Goal: Task Accomplishment & Management: Use online tool/utility

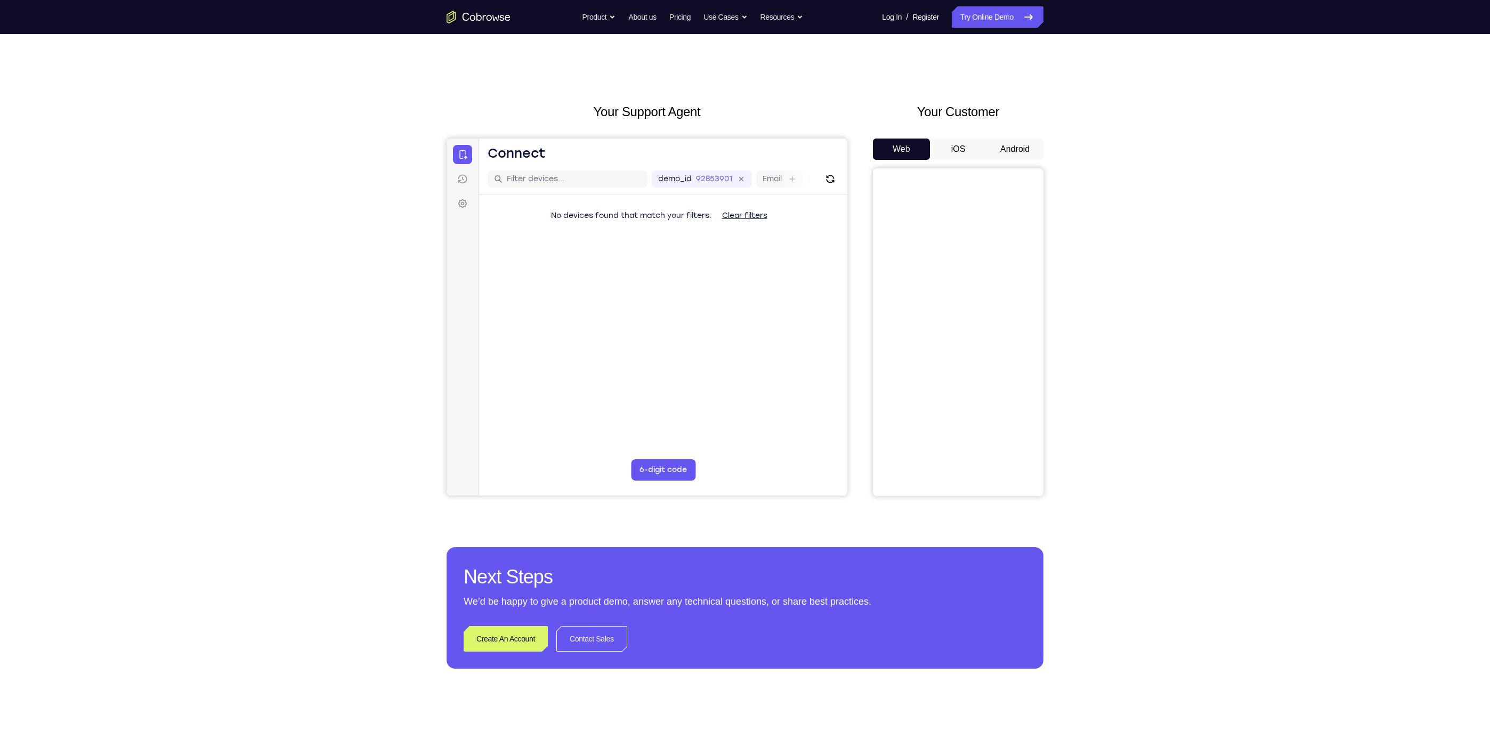
click at [960, 141] on button "iOS" at bounding box center [958, 149] width 57 height 21
click at [1008, 152] on button "Android" at bounding box center [1014, 149] width 57 height 21
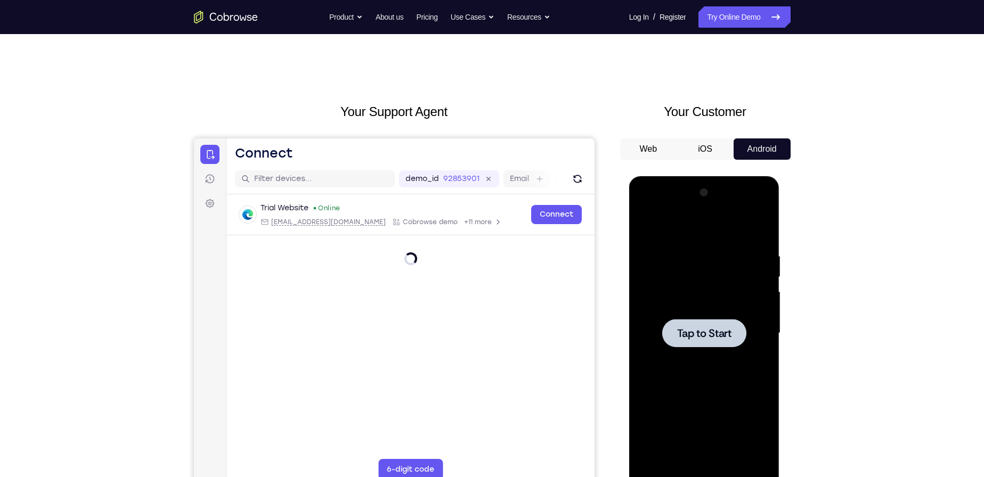
click at [723, 316] on div at bounding box center [704, 333] width 134 height 298
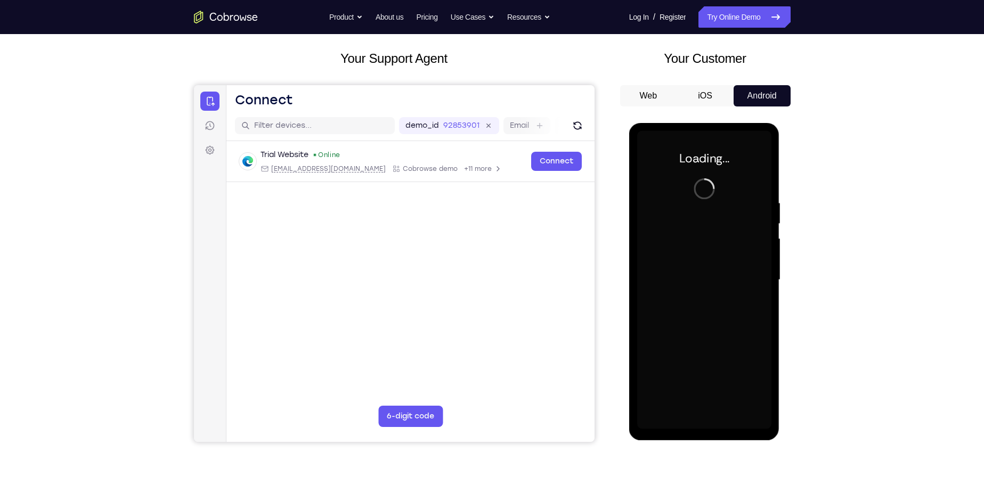
scroll to position [107, 0]
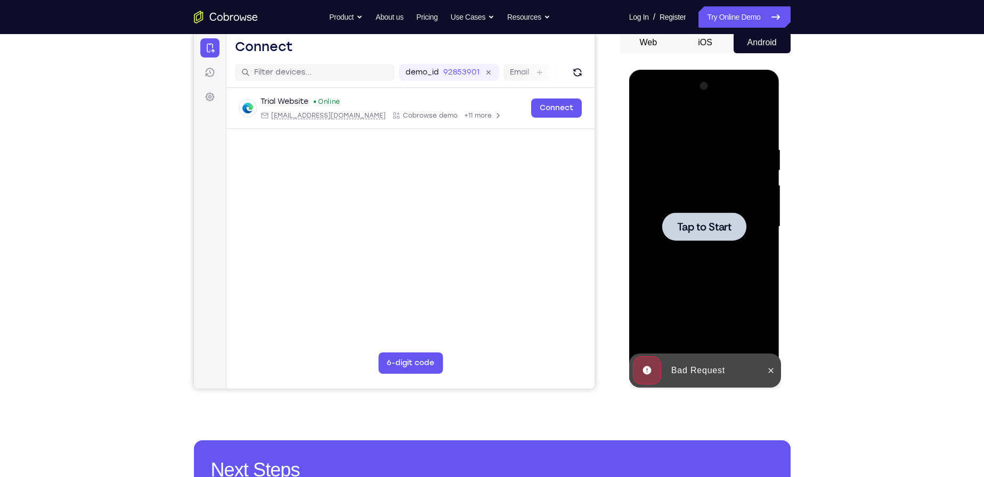
click at [694, 209] on div at bounding box center [704, 227] width 134 height 298
click at [688, 227] on span "Tap to Start" at bounding box center [704, 227] width 54 height 11
click at [730, 201] on div at bounding box center [704, 227] width 134 height 298
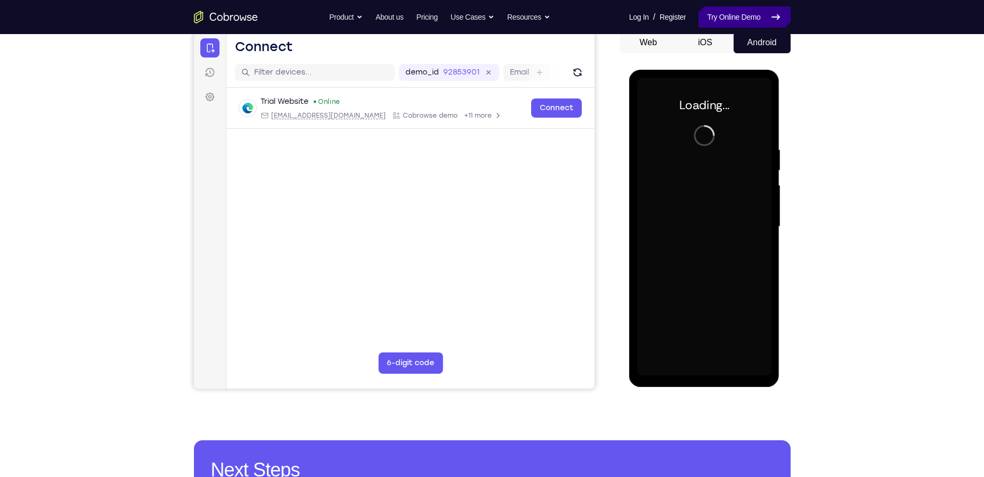
click at [742, 21] on link "Try Online Demo" at bounding box center [744, 16] width 92 height 21
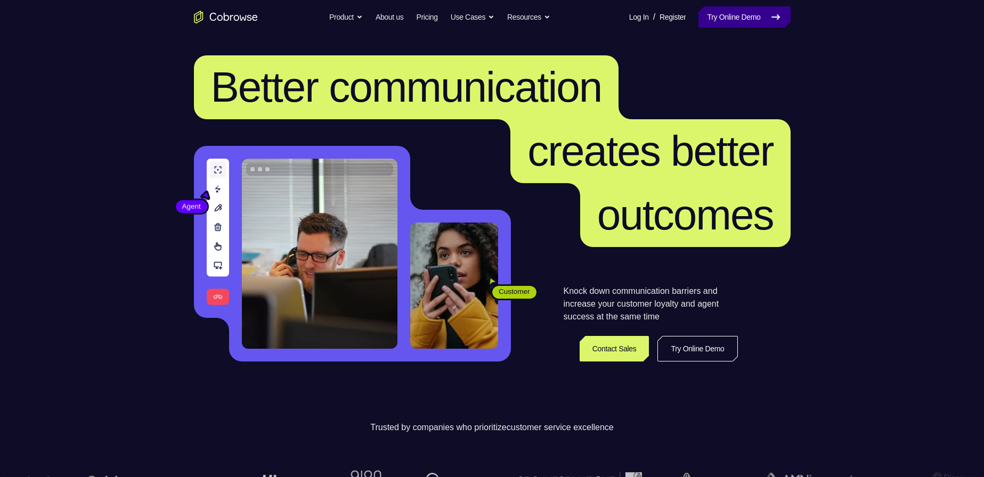
drag, startPoint x: 773, startPoint y: 12, endPoint x: 769, endPoint y: 23, distance: 12.5
click at [773, 12] on icon at bounding box center [775, 17] width 13 height 13
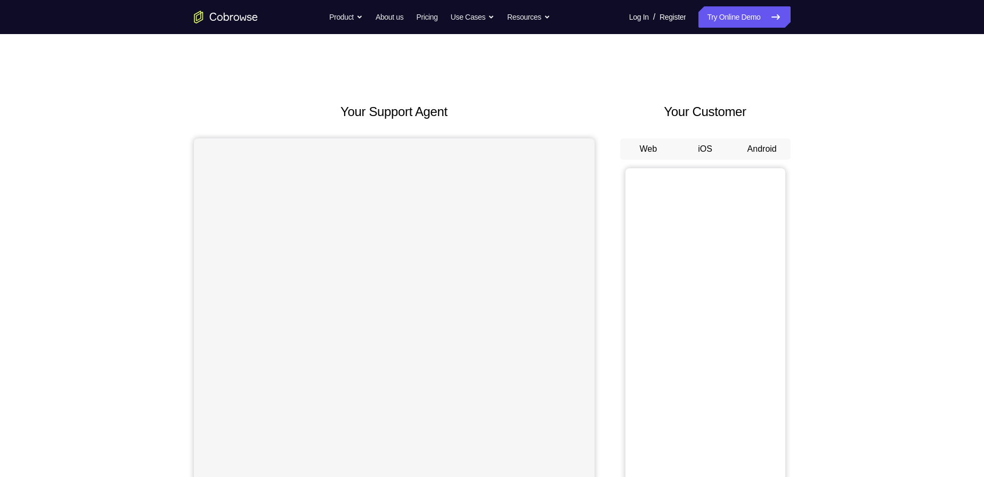
click at [793, 155] on div "Your Support Agent Your Customer Web iOS Android Next Steps We’d be happy to gi…" at bounding box center [492, 385] width 682 height 703
click at [763, 148] on button "Android" at bounding box center [762, 149] width 57 height 21
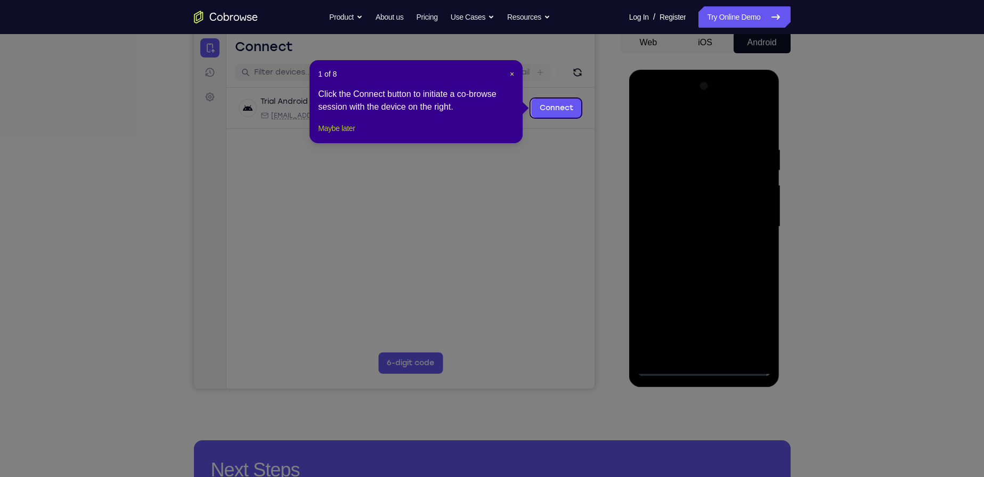
click at [350, 135] on button "Maybe later" at bounding box center [336, 128] width 37 height 13
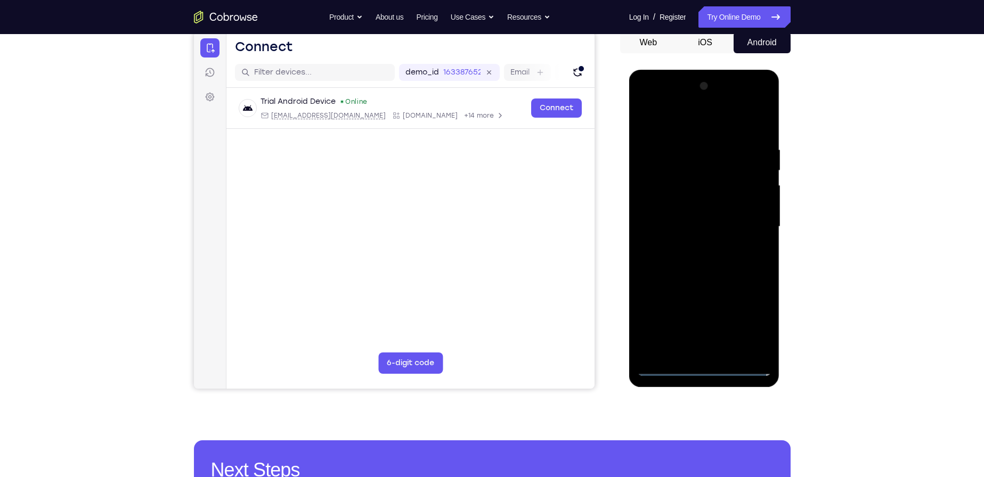
click at [706, 367] on div at bounding box center [704, 227] width 134 height 298
click at [751, 322] on div at bounding box center [704, 227] width 134 height 298
click at [646, 100] on div at bounding box center [704, 227] width 134 height 298
click at [750, 223] on div at bounding box center [704, 227] width 134 height 298
click at [696, 244] on div at bounding box center [704, 227] width 134 height 298
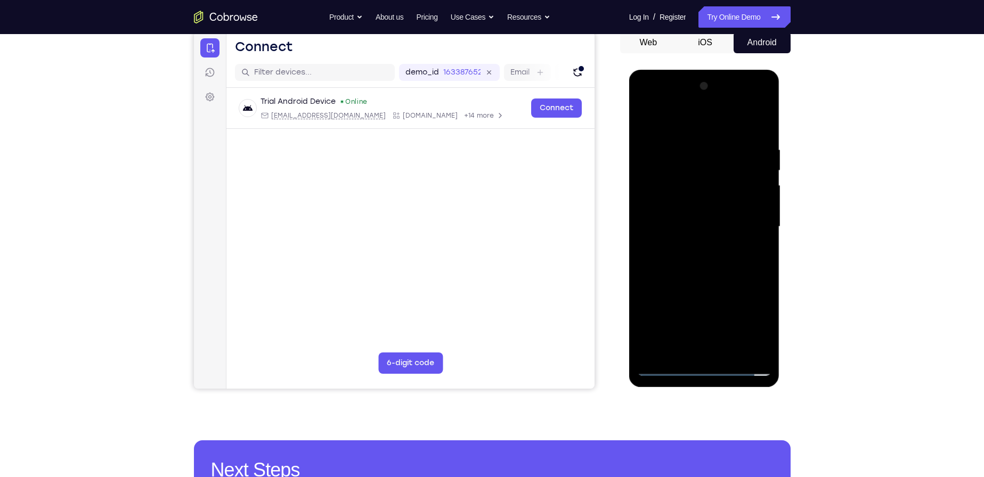
click at [689, 213] on div at bounding box center [704, 227] width 134 height 298
click at [701, 241] on div at bounding box center [704, 227] width 134 height 298
click at [669, 228] on div at bounding box center [704, 227] width 134 height 298
click at [691, 259] on div at bounding box center [704, 227] width 134 height 298
click at [698, 259] on div at bounding box center [704, 227] width 134 height 298
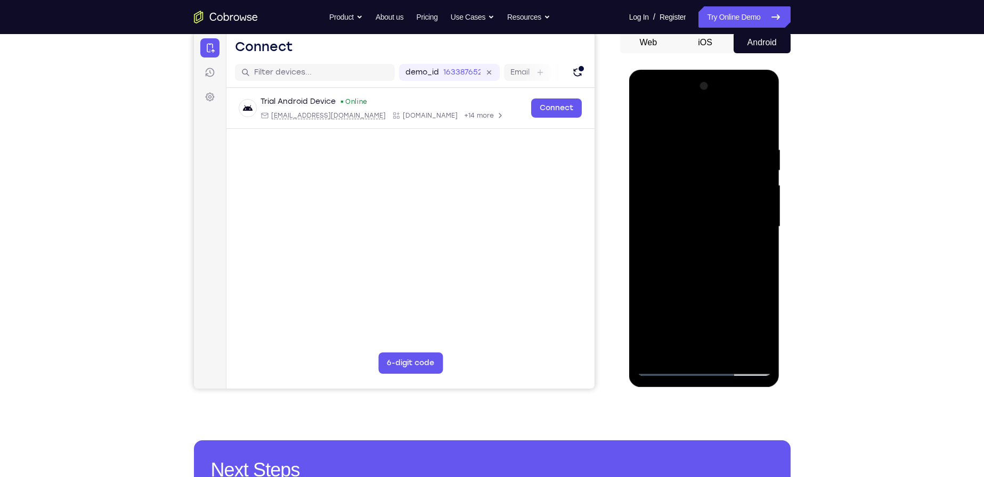
click at [680, 351] on div at bounding box center [704, 227] width 134 height 298
click at [710, 267] on div at bounding box center [704, 227] width 134 height 298
click at [710, 269] on div at bounding box center [704, 227] width 134 height 298
click at [678, 354] on div at bounding box center [704, 227] width 134 height 298
click at [680, 351] on div at bounding box center [704, 227] width 134 height 298
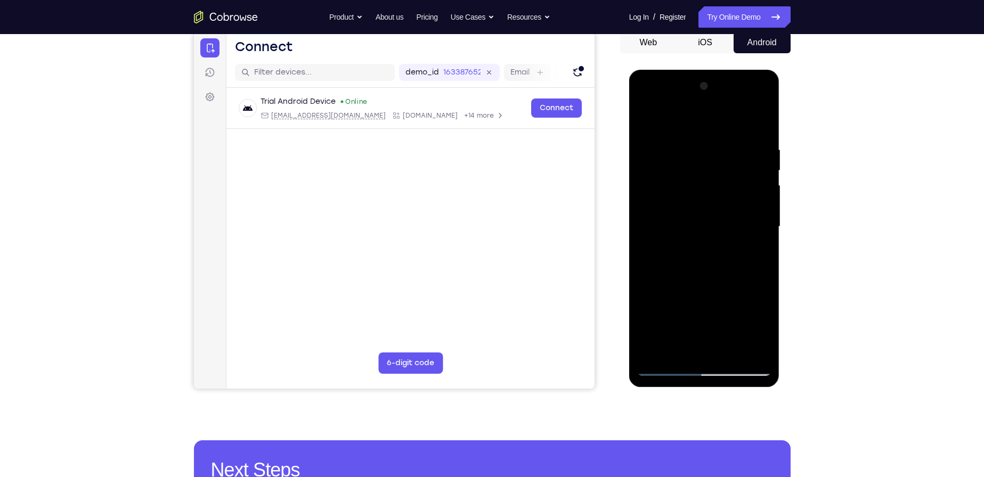
click at [680, 352] on div at bounding box center [704, 227] width 134 height 298
click at [679, 352] on div at bounding box center [704, 227] width 134 height 298
click at [678, 352] on div at bounding box center [704, 227] width 134 height 298
click at [678, 354] on div at bounding box center [704, 227] width 134 height 298
click at [683, 352] on div at bounding box center [704, 227] width 134 height 298
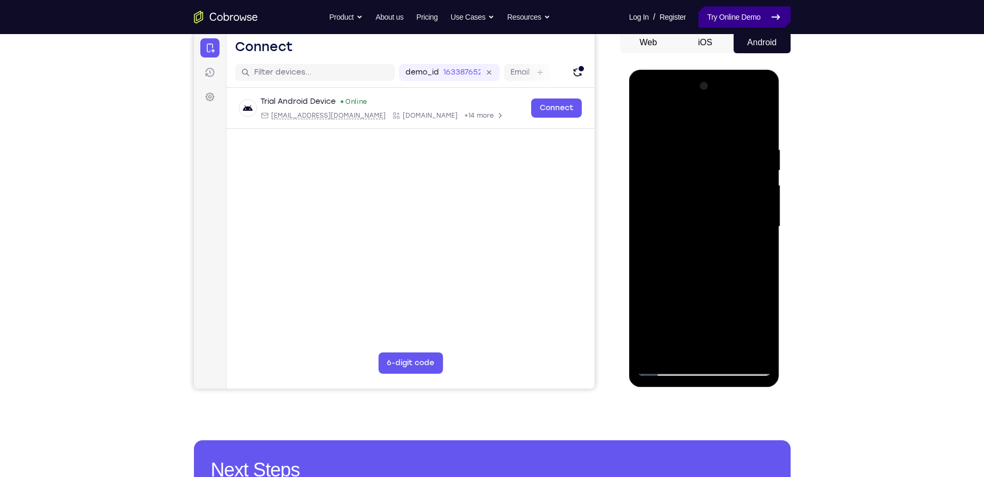
click at [745, 21] on link "Try Online Demo" at bounding box center [744, 16] width 92 height 21
click at [703, 40] on button "iOS" at bounding box center [705, 42] width 57 height 21
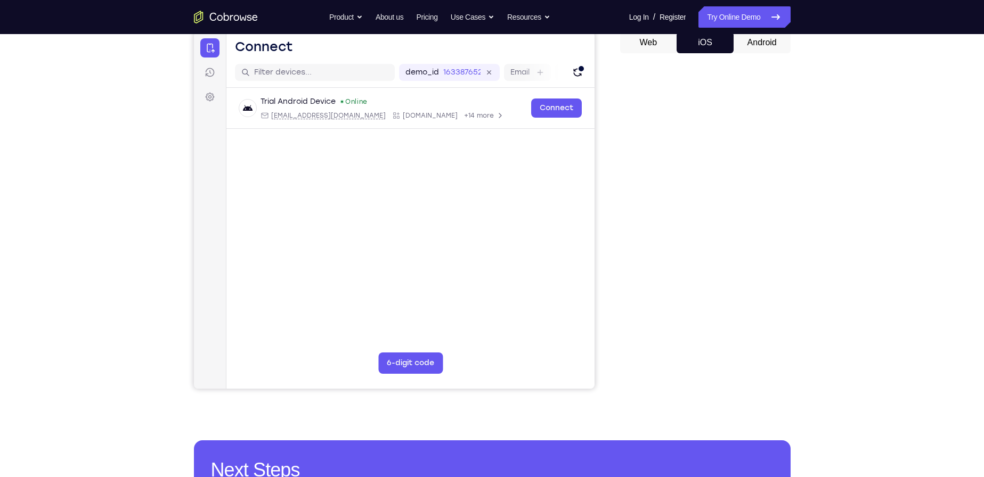
click at [754, 42] on button "Android" at bounding box center [762, 42] width 57 height 21
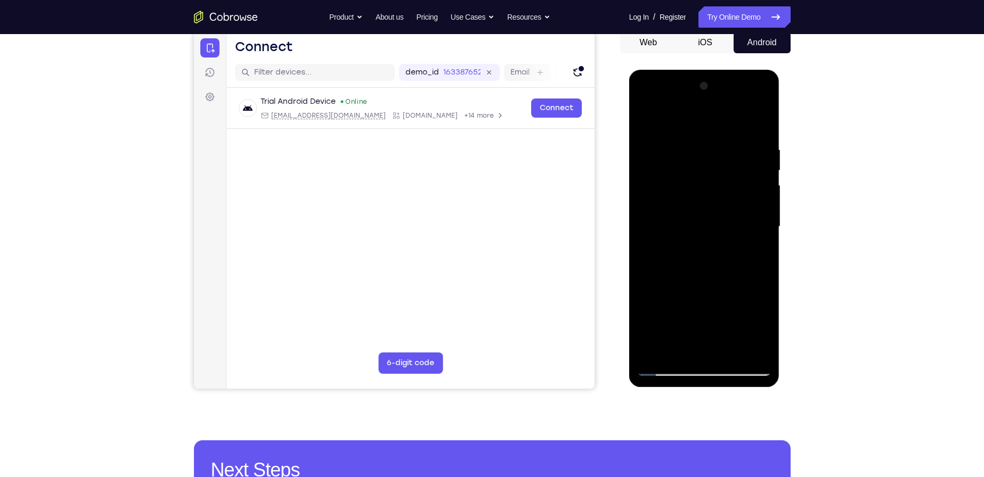
click at [679, 351] on div at bounding box center [704, 227] width 134 height 298
click at [727, 12] on link "Try Online Demo" at bounding box center [744, 16] width 92 height 21
click at [737, 21] on link "Try Online Demo" at bounding box center [744, 16] width 92 height 21
drag, startPoint x: 737, startPoint y: 21, endPoint x: 709, endPoint y: 7, distance: 31.7
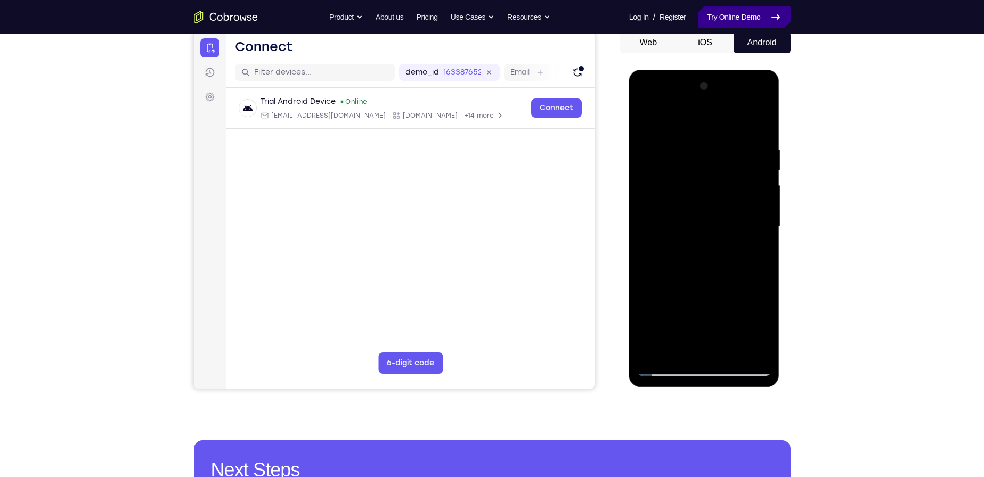
click at [733, 18] on link "Try Online Demo" at bounding box center [744, 16] width 92 height 21
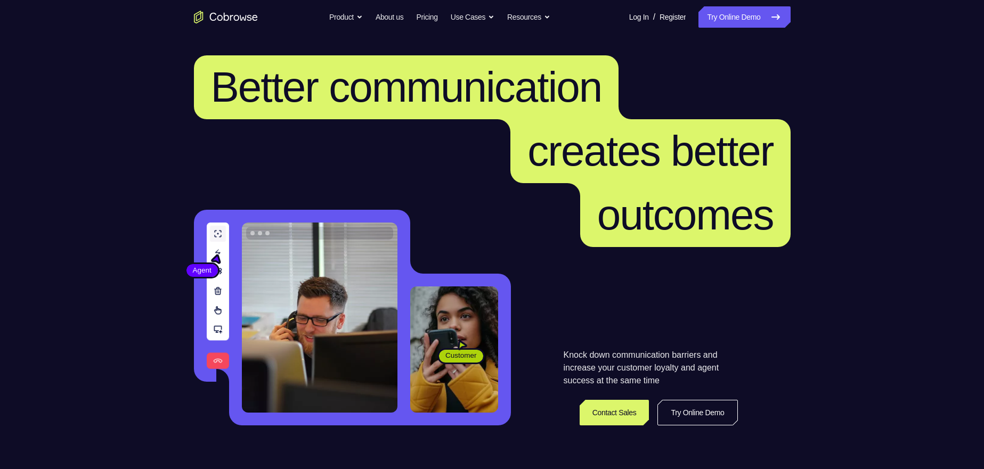
click at [766, 13] on link "Try Online Demo" at bounding box center [744, 16] width 92 height 21
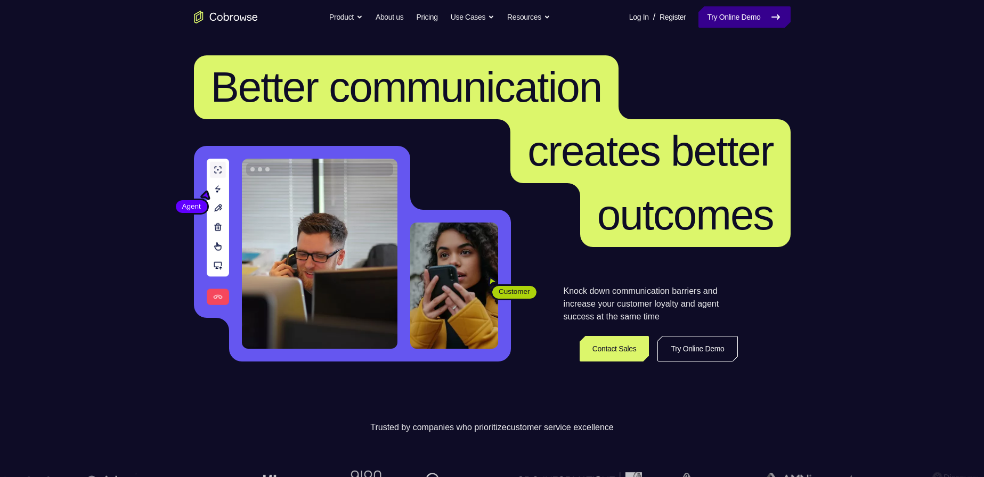
drag, startPoint x: 711, startPoint y: 25, endPoint x: 713, endPoint y: 10, distance: 15.1
click at [711, 25] on link "Try Online Demo" at bounding box center [744, 16] width 92 height 21
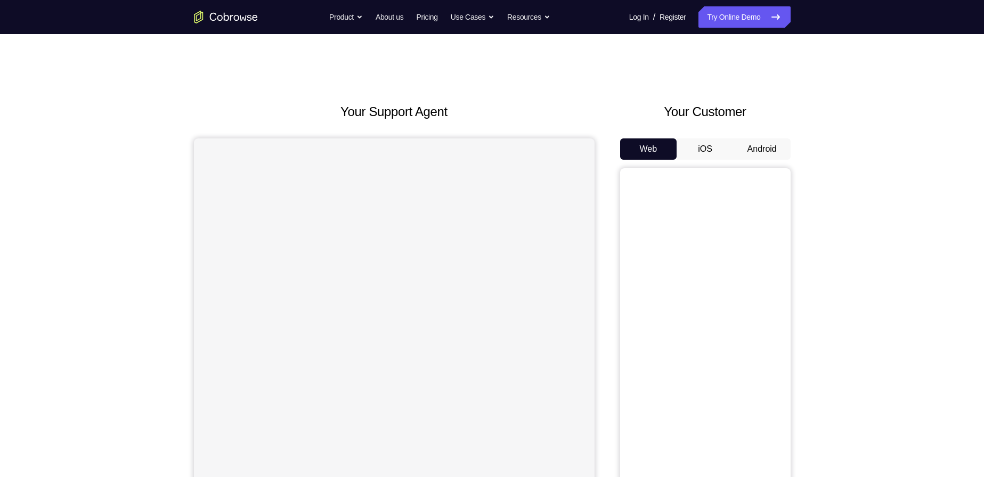
click at [762, 151] on button "Android" at bounding box center [762, 149] width 57 height 21
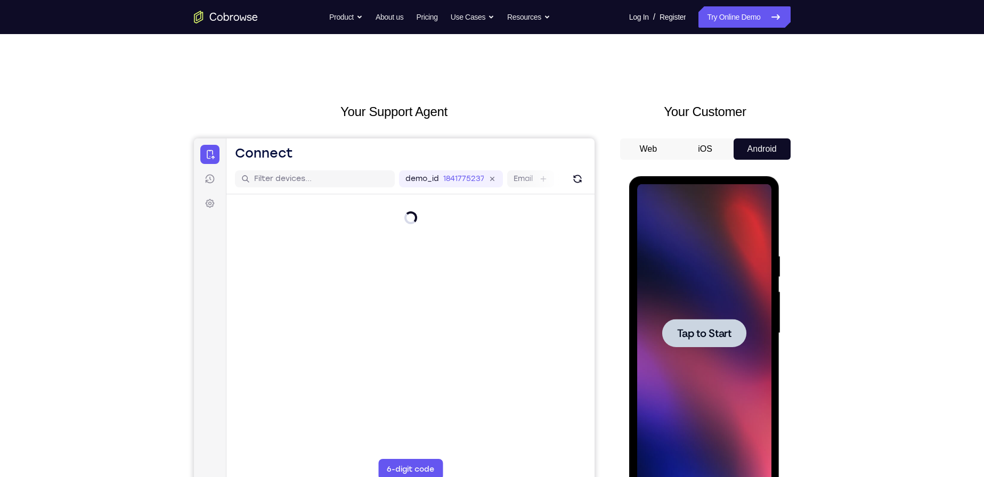
click at [719, 309] on div at bounding box center [704, 333] width 134 height 298
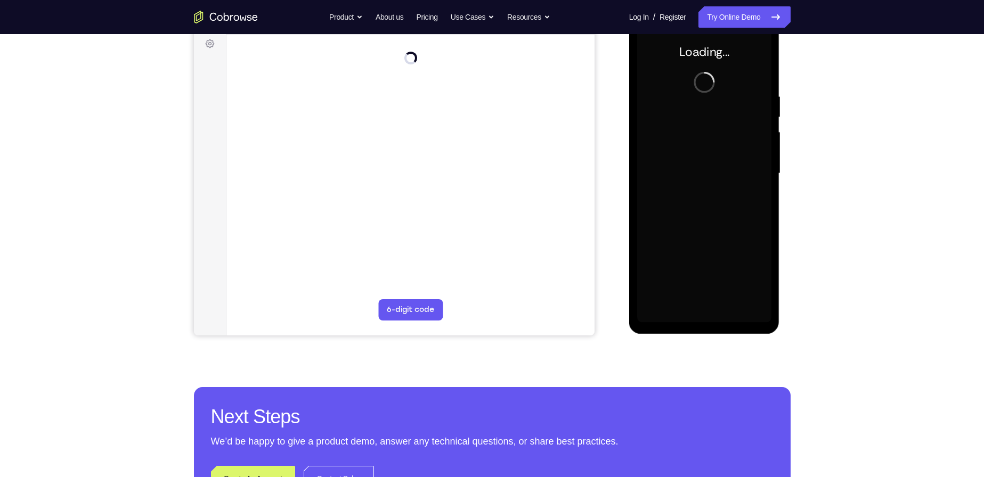
scroll to position [107, 0]
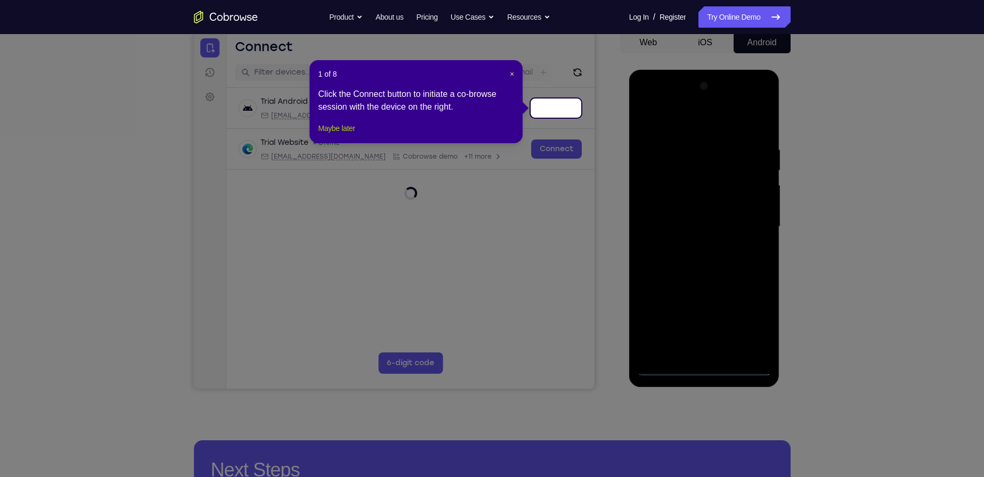
click at [343, 135] on button "Maybe later" at bounding box center [336, 128] width 37 height 13
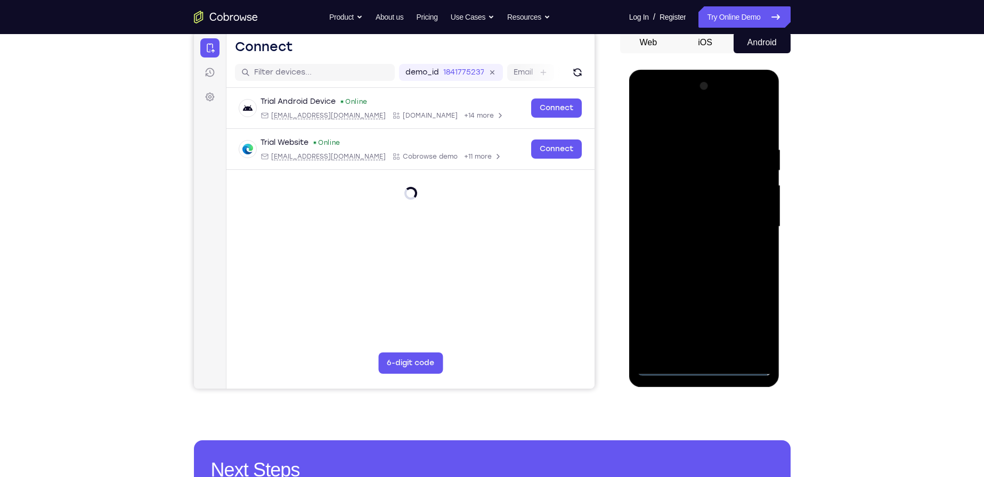
click at [711, 367] on div at bounding box center [704, 227] width 134 height 298
click at [753, 331] on div at bounding box center [704, 227] width 134 height 298
click at [650, 103] on div at bounding box center [704, 227] width 134 height 298
click at [752, 220] on div at bounding box center [704, 227] width 134 height 298
click at [750, 223] on div at bounding box center [704, 227] width 134 height 298
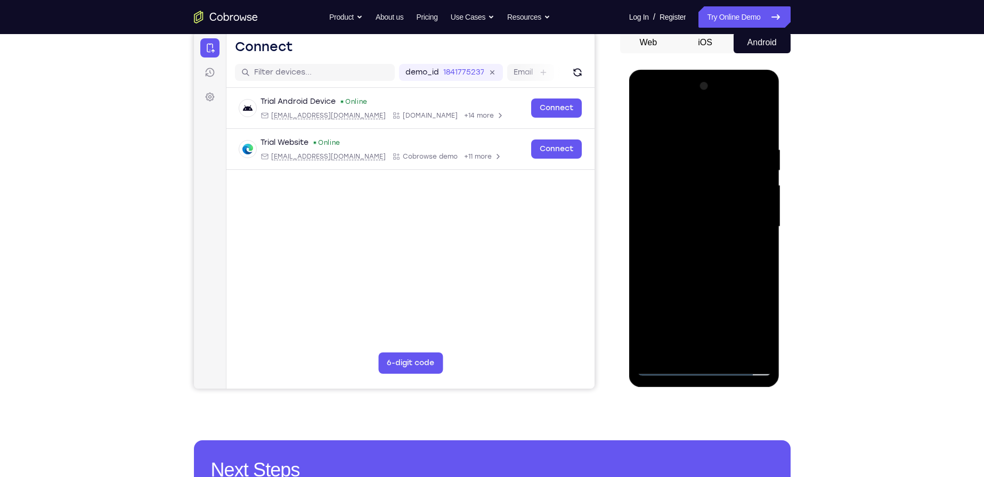
click at [693, 246] on div at bounding box center [704, 227] width 134 height 298
click at [693, 244] on div at bounding box center [704, 227] width 134 height 298
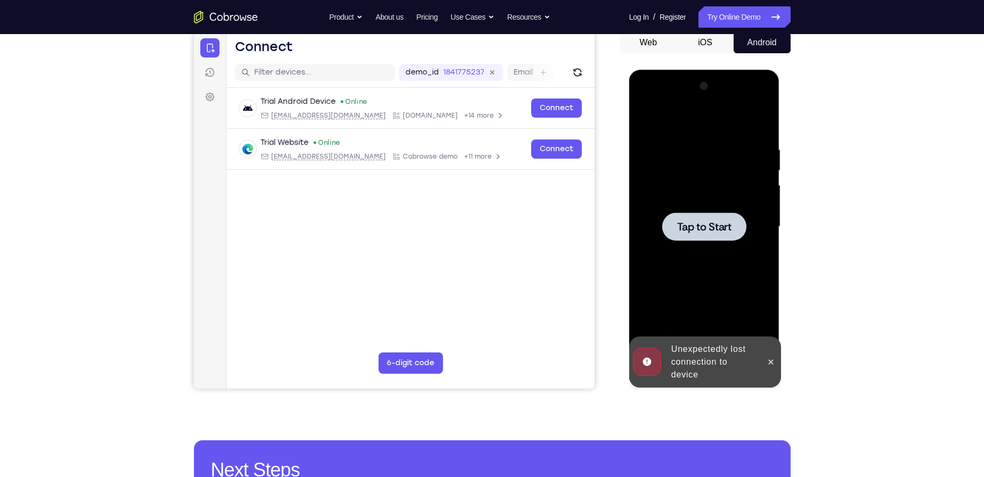
click at [702, 231] on span "Tap to Start" at bounding box center [704, 227] width 54 height 11
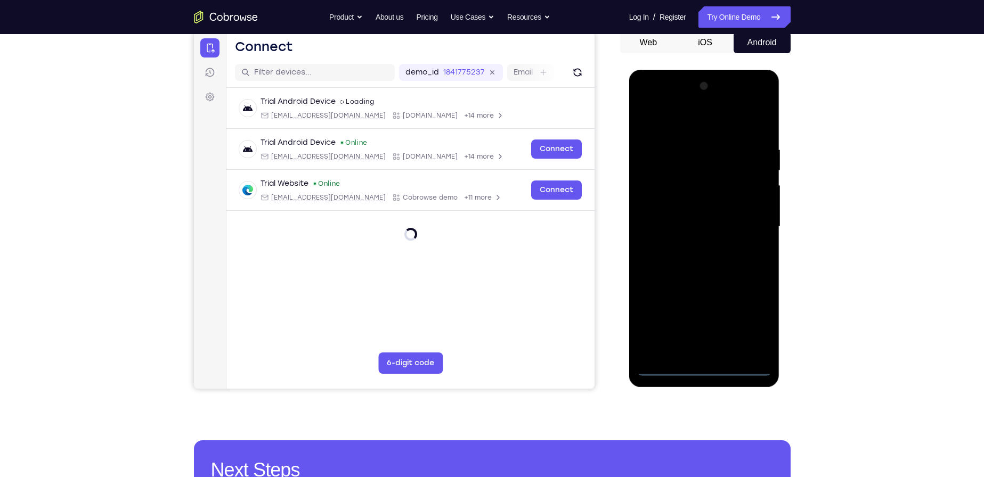
click at [708, 370] on div at bounding box center [704, 227] width 134 height 298
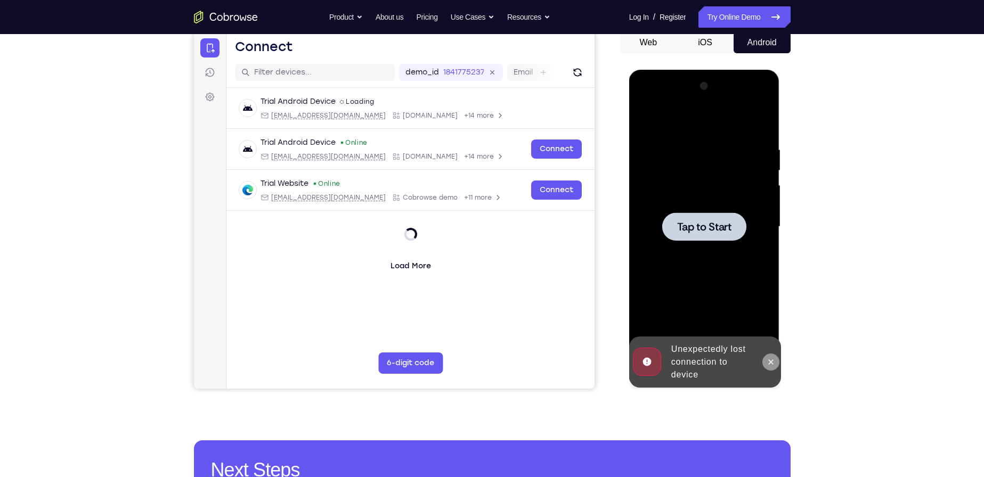
click at [778, 363] on button at bounding box center [770, 362] width 17 height 17
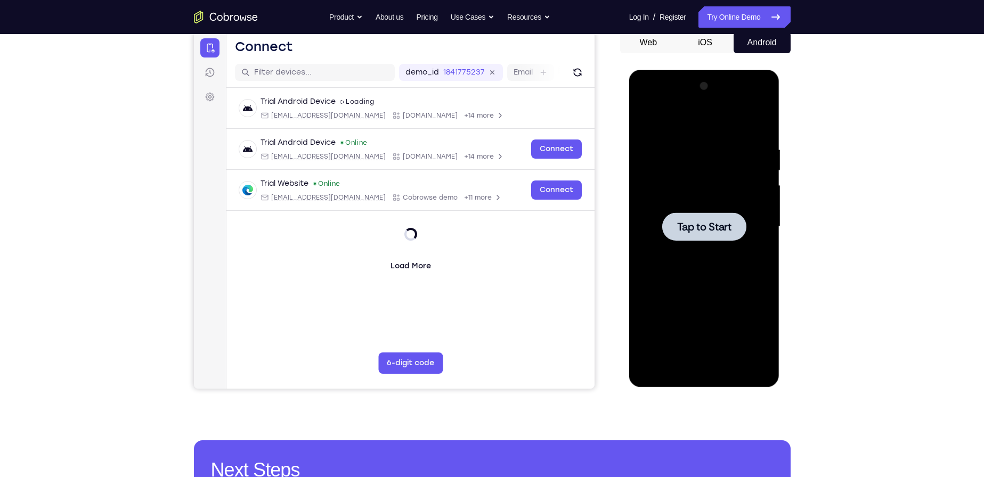
click at [687, 226] on span "Tap to Start" at bounding box center [704, 227] width 54 height 11
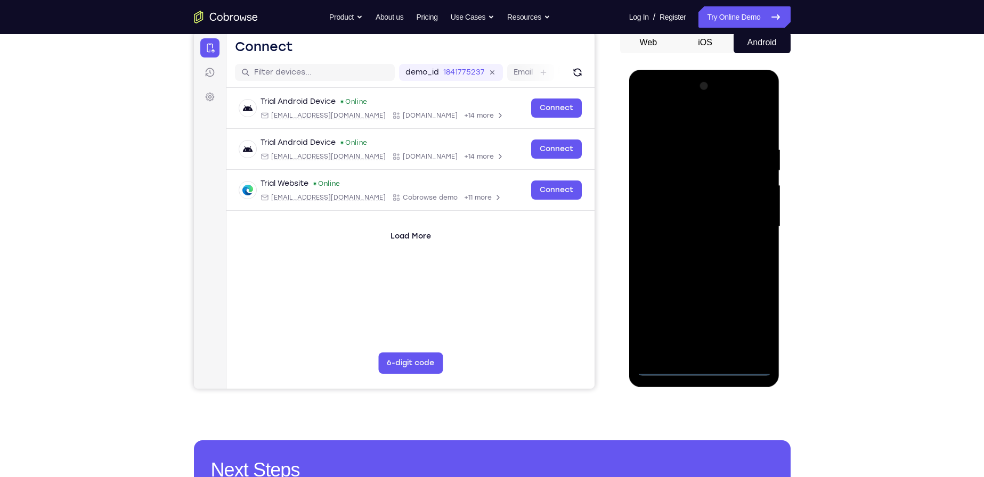
click at [704, 370] on div at bounding box center [704, 227] width 134 height 298
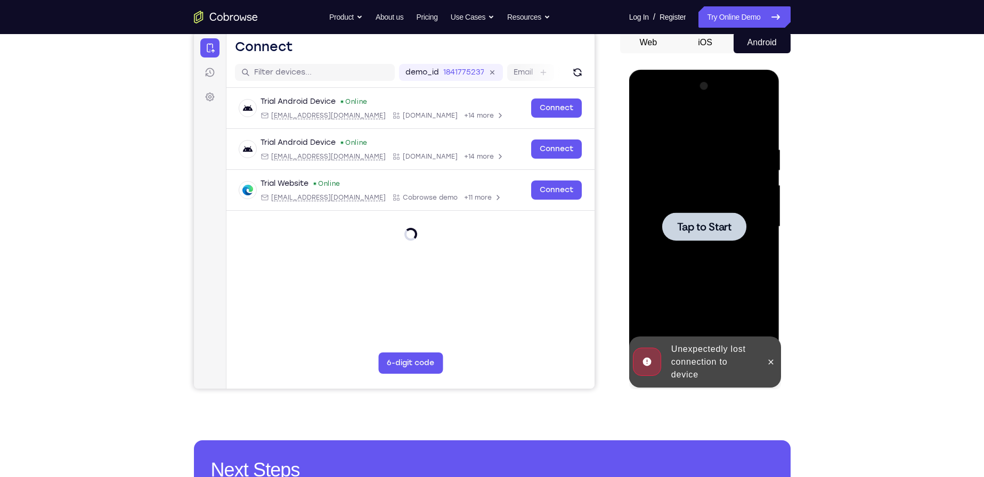
click at [697, 216] on div at bounding box center [704, 227] width 84 height 28
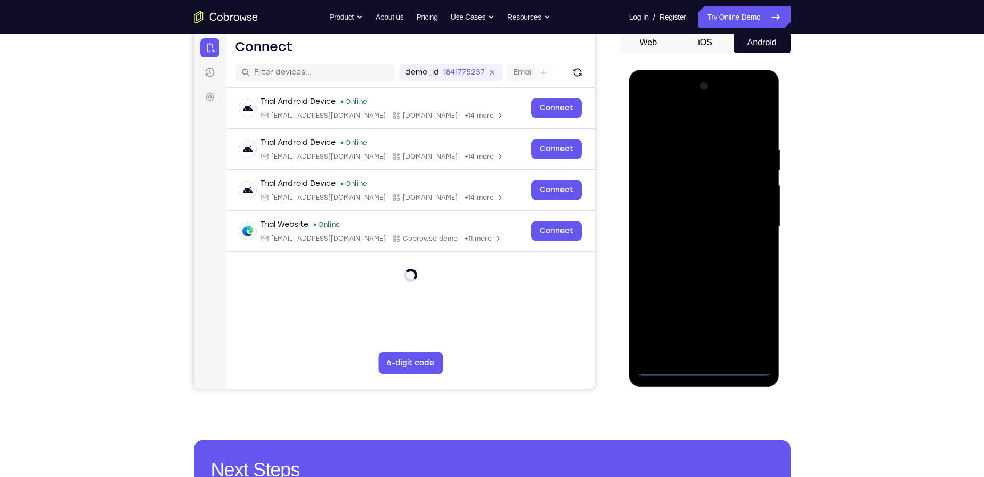
click at [701, 370] on div at bounding box center [704, 227] width 134 height 298
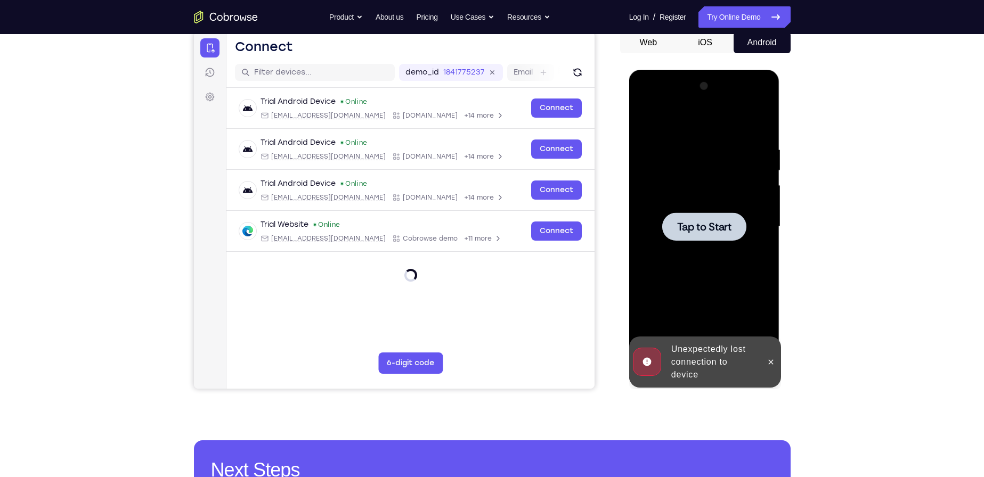
click at [727, 285] on div at bounding box center [704, 227] width 134 height 298
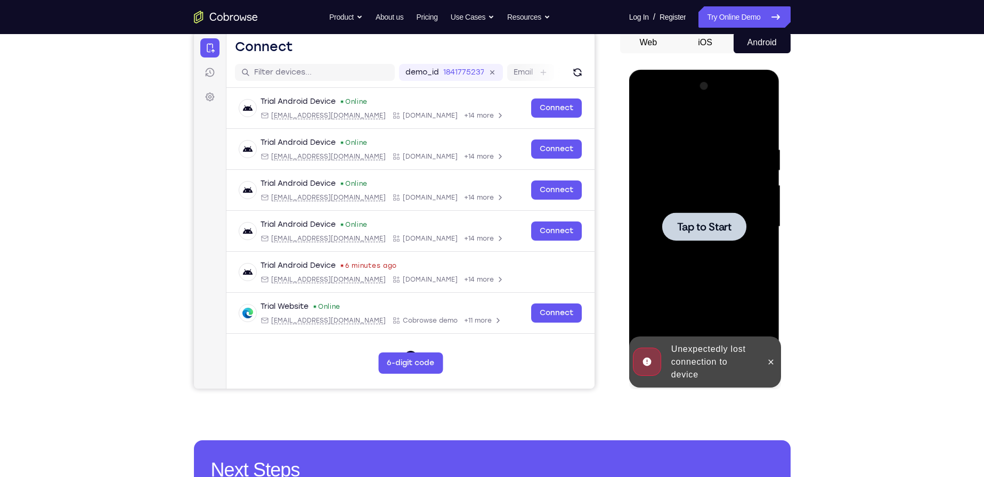
click at [743, 249] on div at bounding box center [704, 227] width 134 height 298
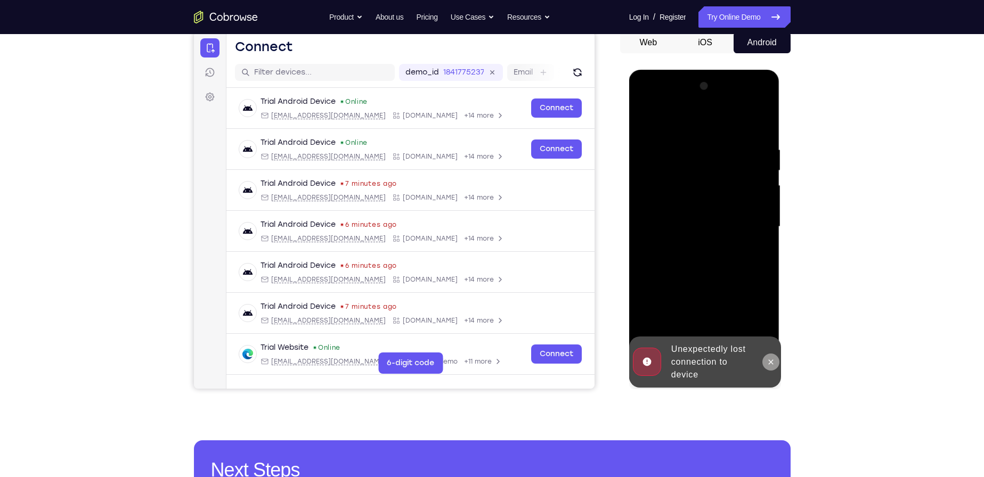
click at [764, 357] on button at bounding box center [770, 362] width 17 height 17
drag, startPoint x: 771, startPoint y: 353, endPoint x: 771, endPoint y: 348, distance: 5.4
click at [771, 349] on div at bounding box center [770, 362] width 17 height 51
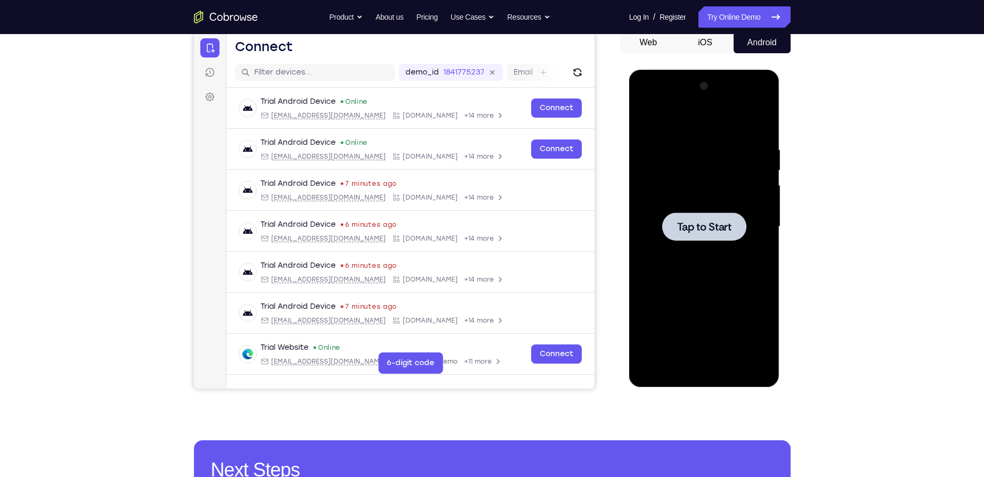
drag, startPoint x: 728, startPoint y: 250, endPoint x: 666, endPoint y: 181, distance: 93.6
click at [711, 232] on div "Tap to Start" at bounding box center [704, 227] width 134 height 298
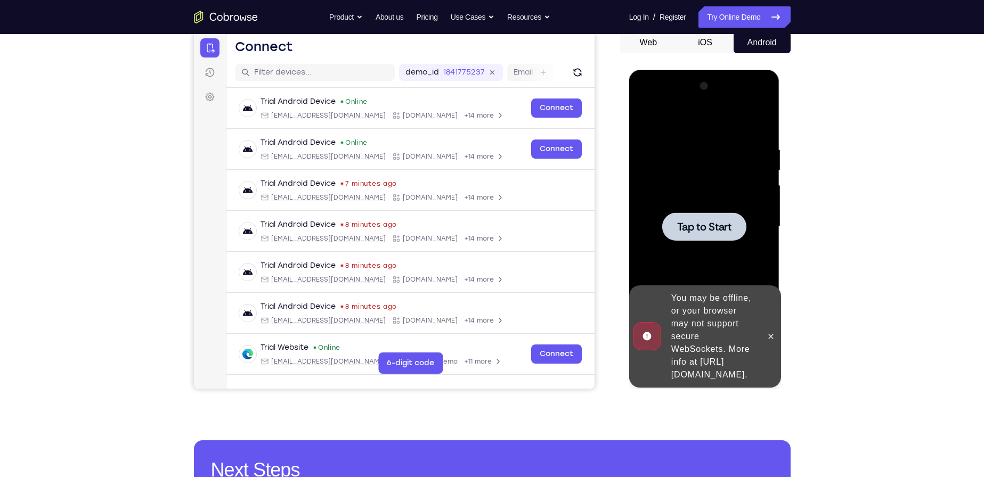
click at [713, 262] on div at bounding box center [704, 227] width 134 height 298
click at [721, 200] on div "Tap to Start" at bounding box center [704, 227] width 134 height 298
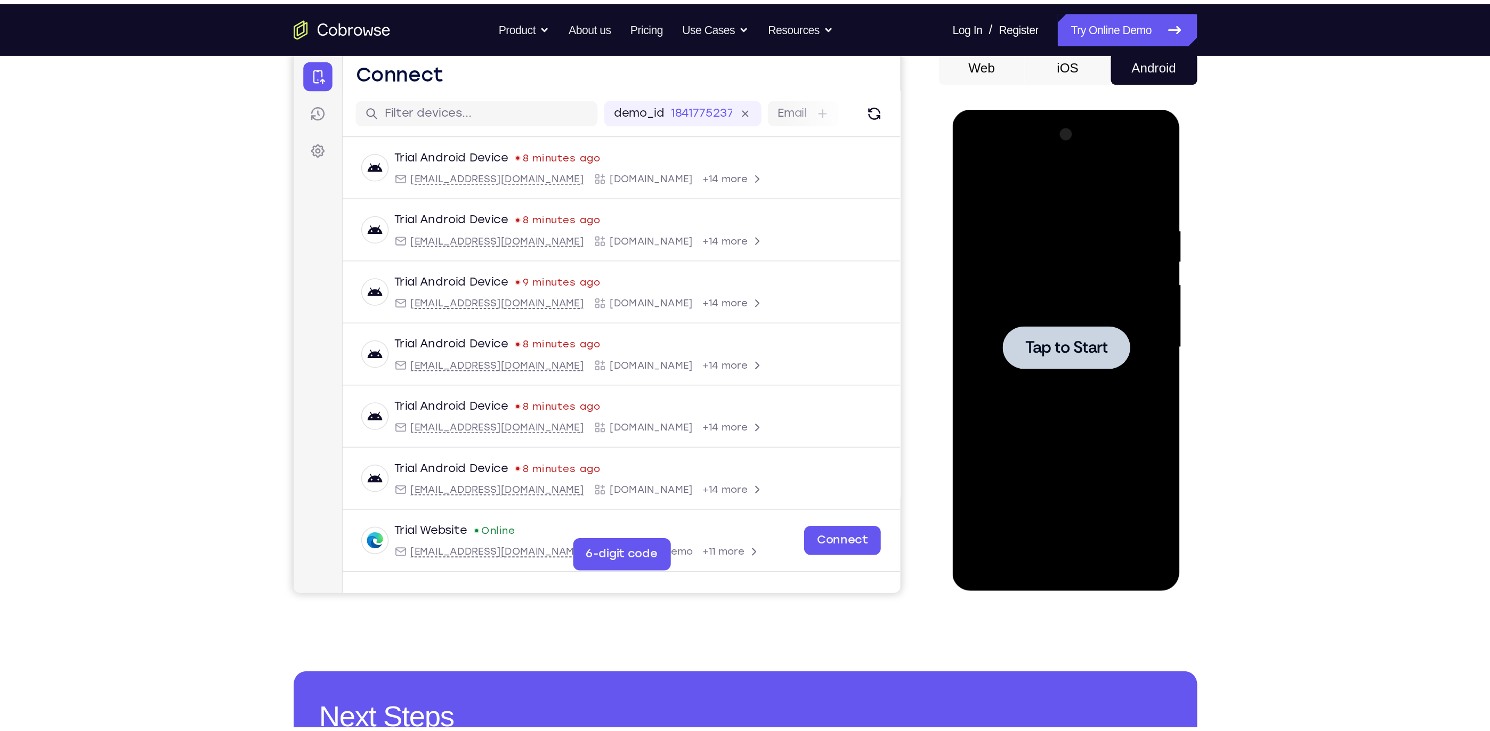
scroll to position [106, 0]
